Goal: Find specific page/section: Find specific page/section

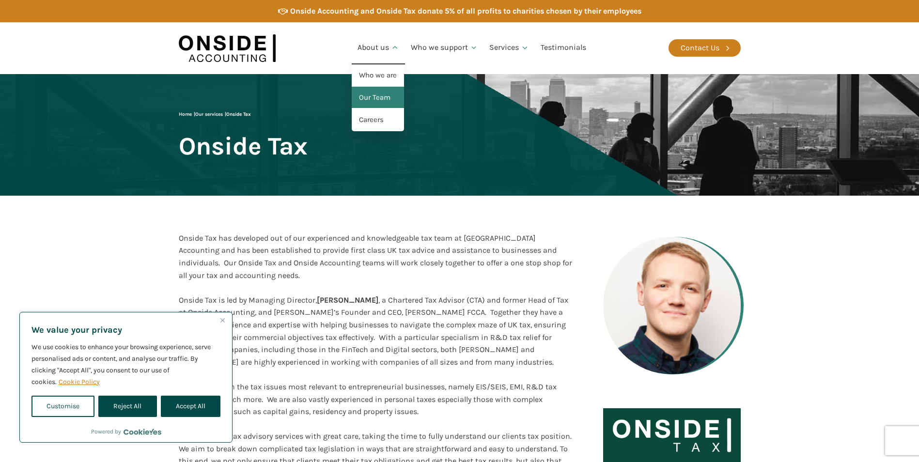
click at [370, 97] on link "Our Team" at bounding box center [378, 98] width 52 height 22
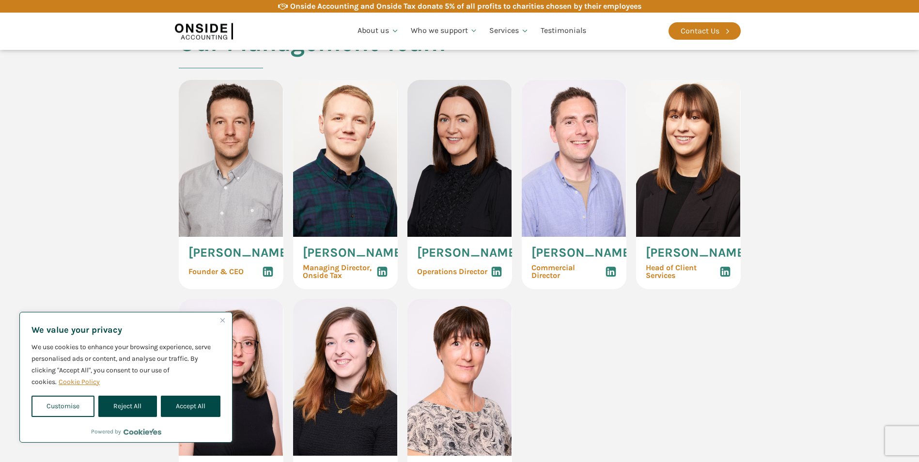
scroll to position [484, 0]
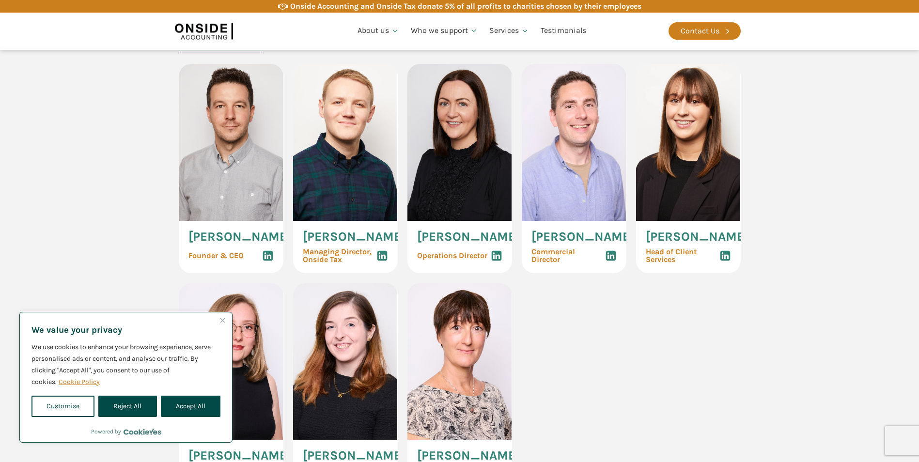
click at [337, 195] on img at bounding box center [345, 142] width 105 height 157
click at [177, 405] on button "Accept All" at bounding box center [191, 406] width 60 height 21
checkbox input "true"
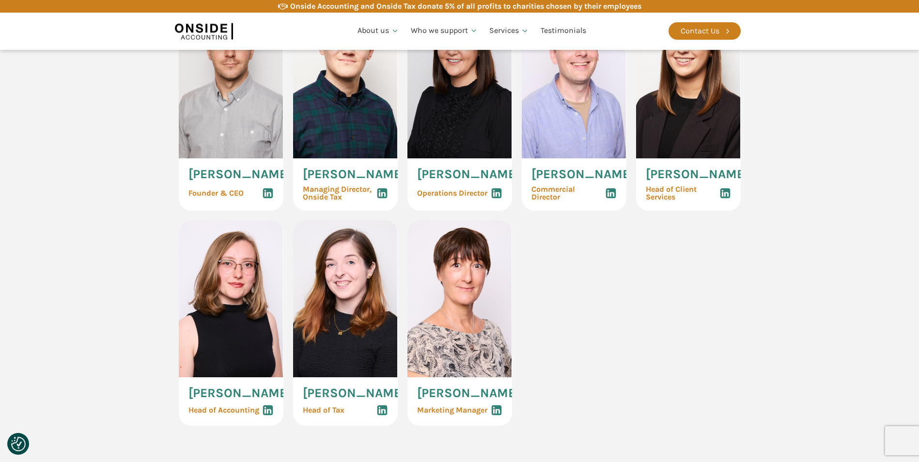
scroll to position [630, 0]
